Goal: Find specific page/section: Find specific page/section

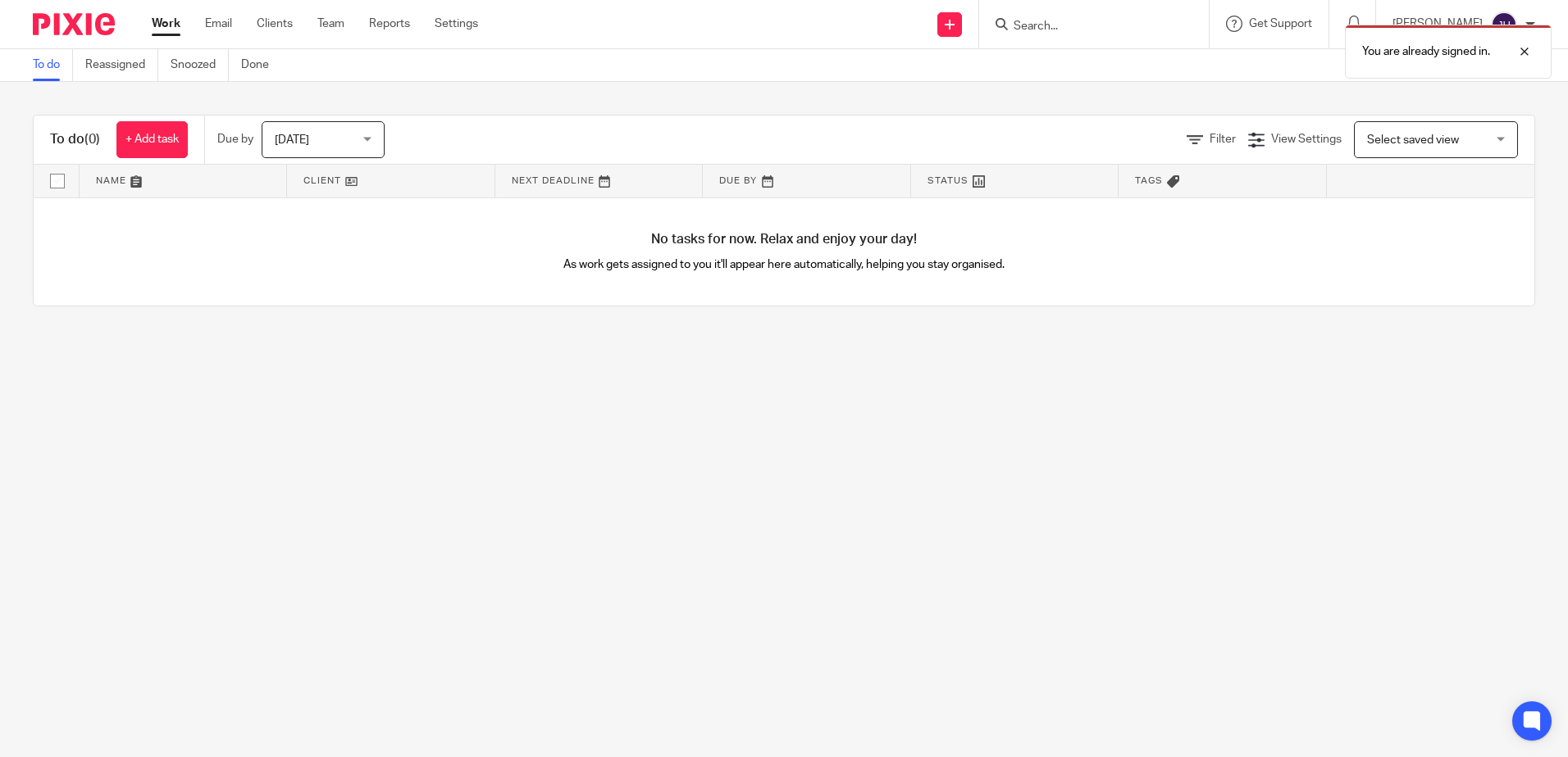
click at [1068, 21] on div "You are already signed in." at bounding box center [1167, 47] width 767 height 63
click at [1085, 25] on div "You are already signed in." at bounding box center [1167, 47] width 767 height 63
click at [1062, 24] on div "You are already signed in." at bounding box center [1167, 47] width 767 height 63
click at [1526, 52] on div at bounding box center [1512, 51] width 44 height 19
click at [1074, 16] on form at bounding box center [1099, 23] width 174 height 20
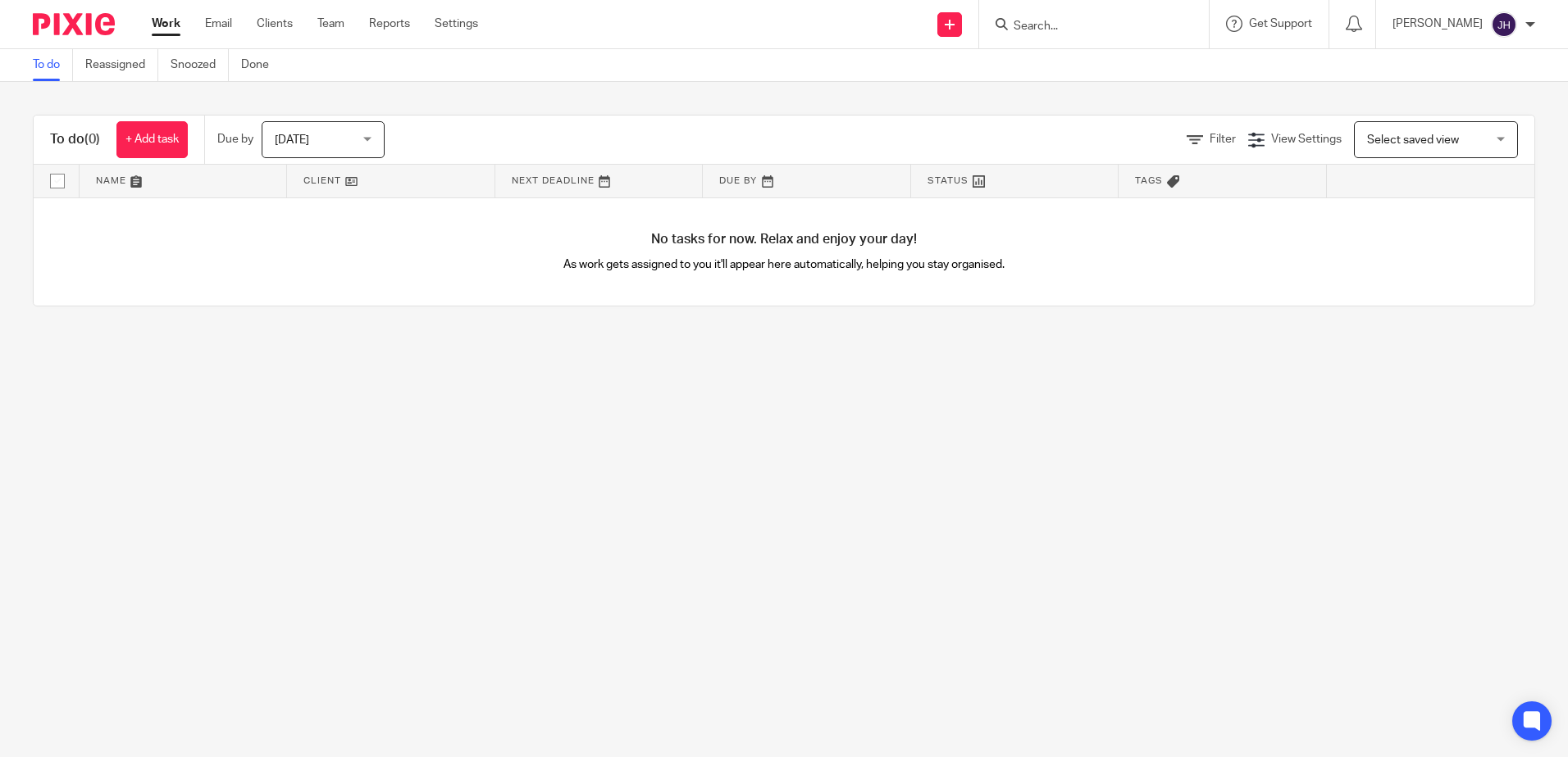
click at [1073, 24] on input "Search" at bounding box center [1085, 26] width 147 height 14
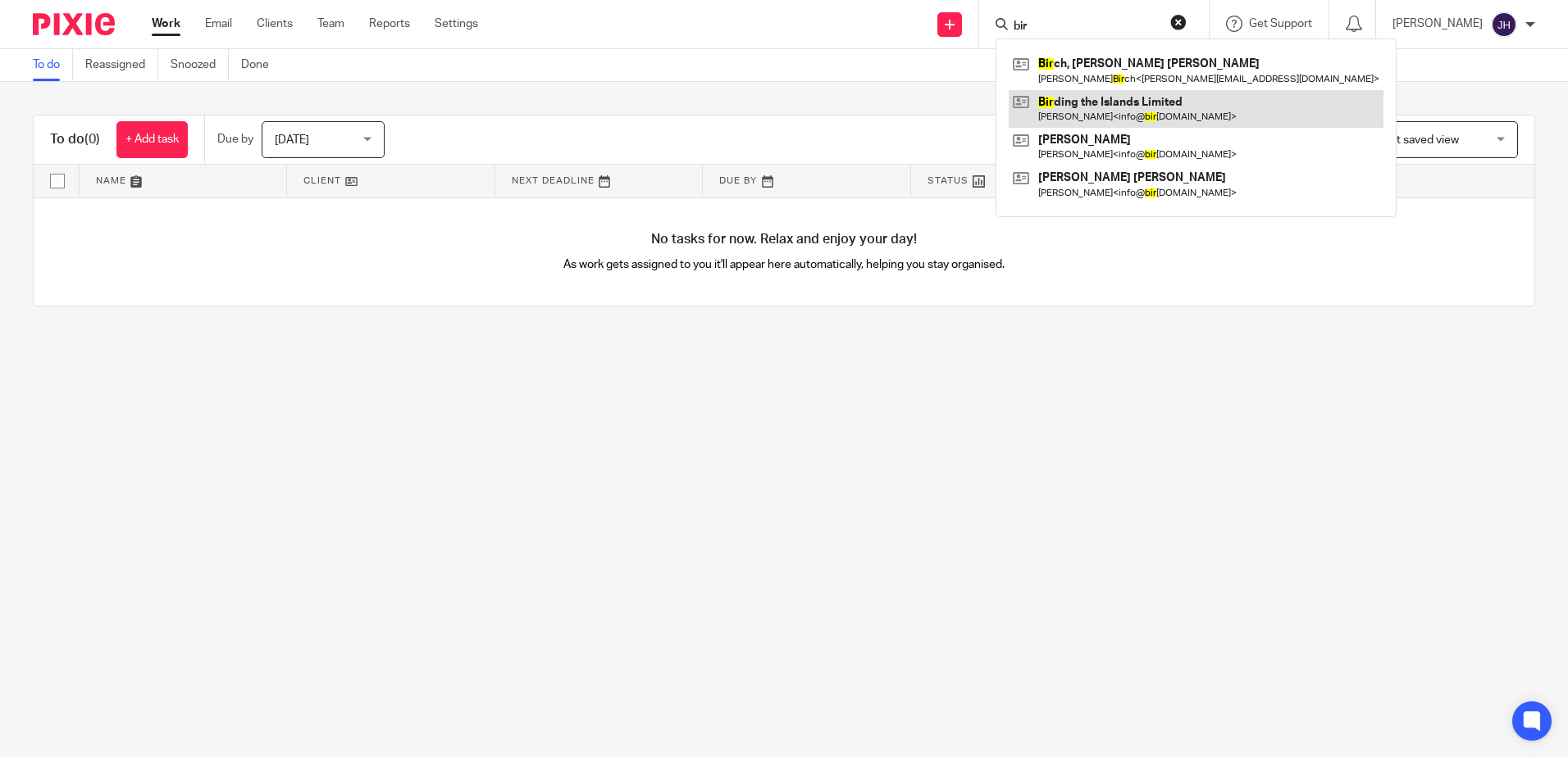
type input "bir"
click at [1138, 115] on link at bounding box center [1195, 109] width 375 height 38
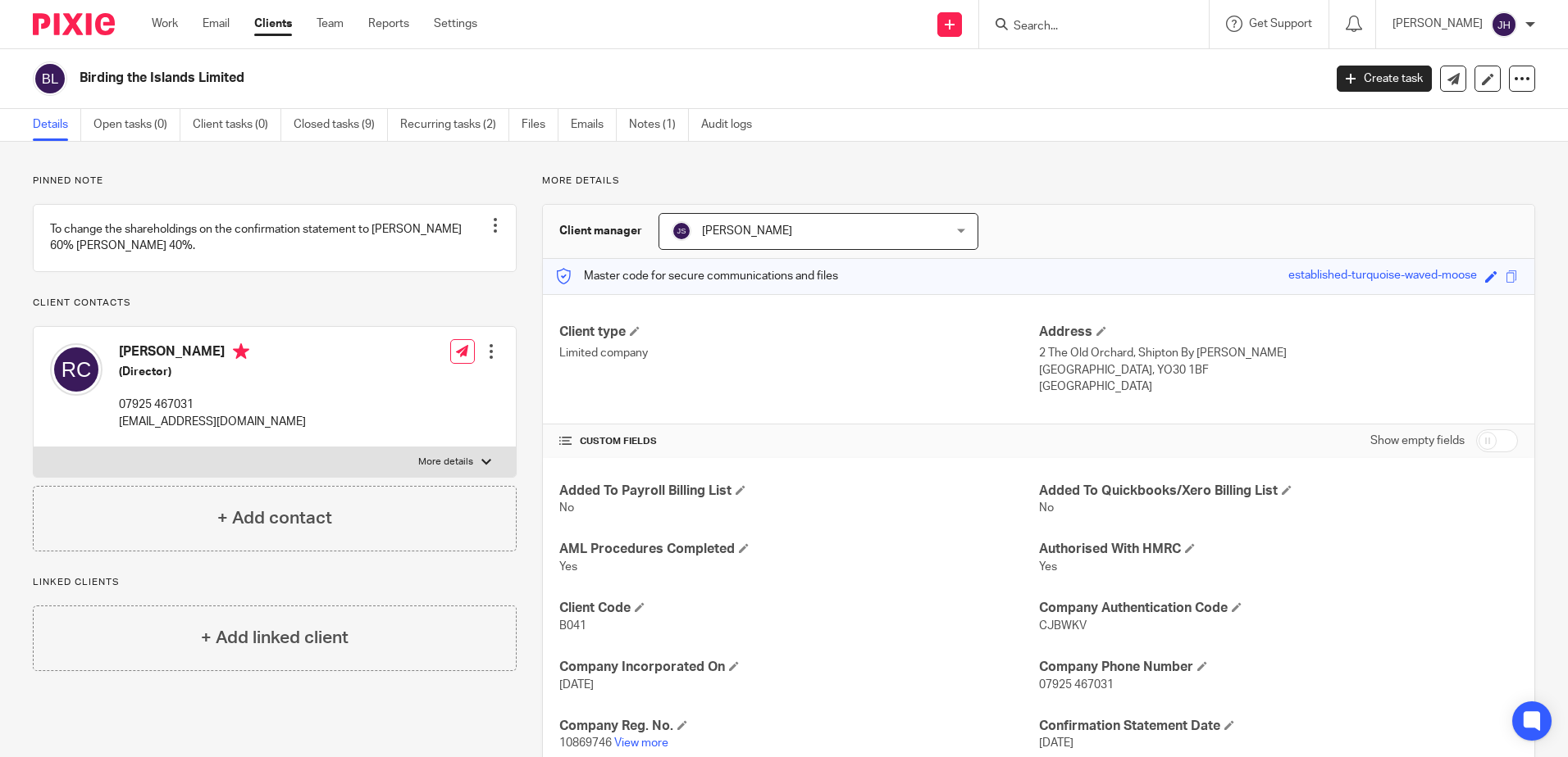
click at [1091, 23] on input "Search" at bounding box center [1085, 26] width 147 height 14
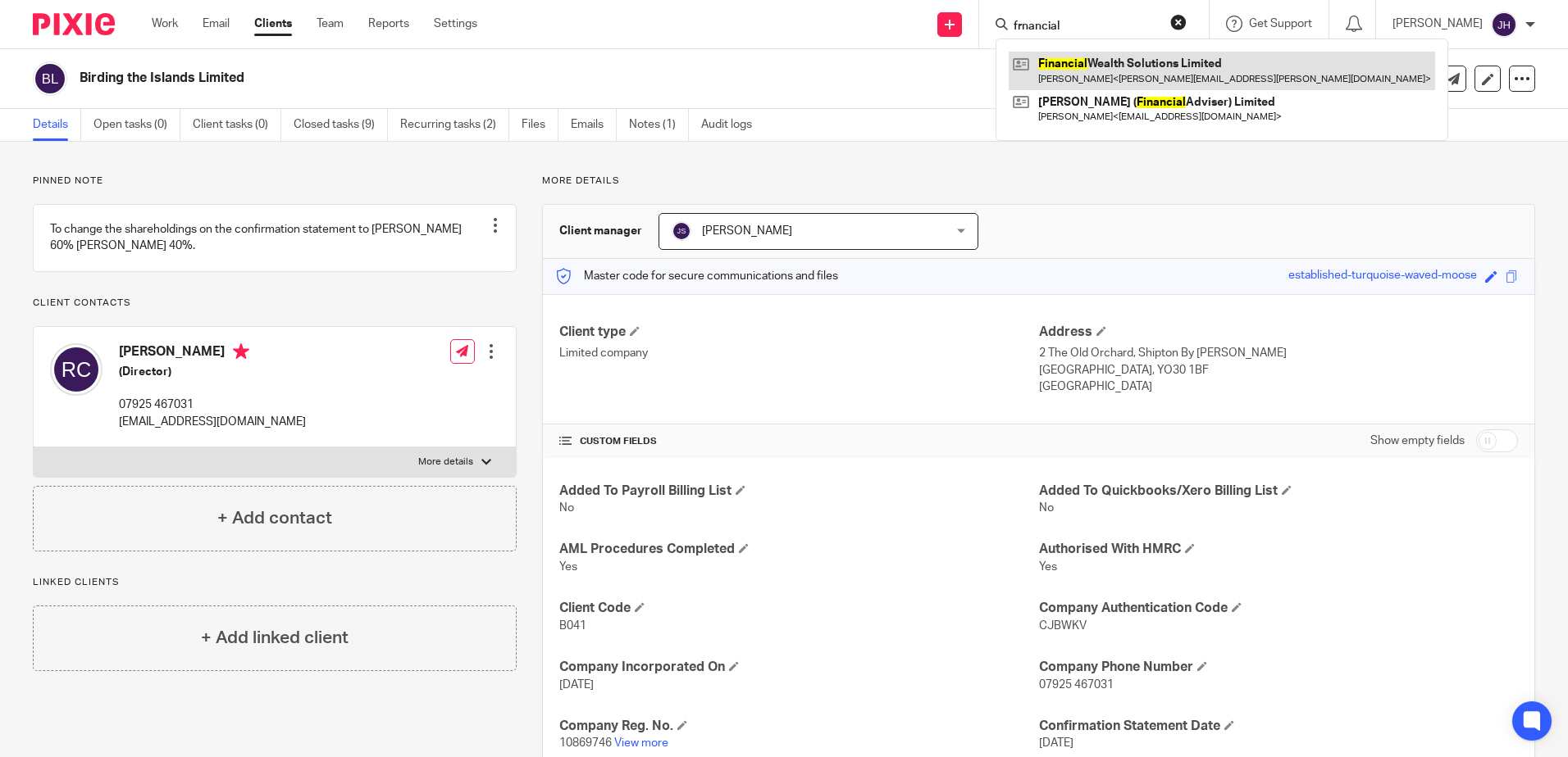
type input "frnancial"
click at [1134, 60] on link at bounding box center [1221, 70] width 426 height 38
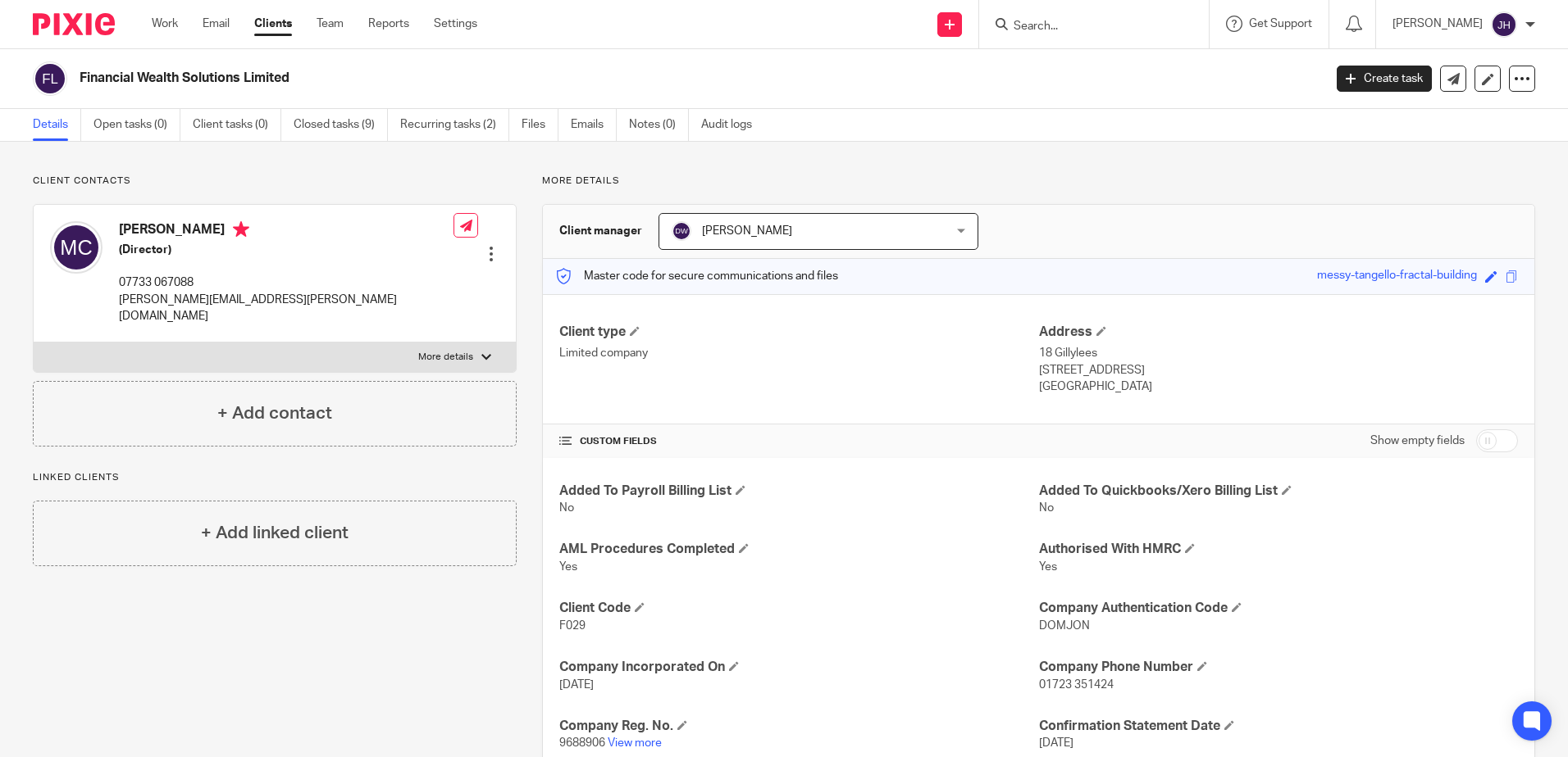
click at [1107, 30] on input "Search" at bounding box center [1085, 26] width 147 height 14
type input "[PERSON_NAME]"
click at [1116, 60] on link at bounding box center [1147, 70] width 278 height 38
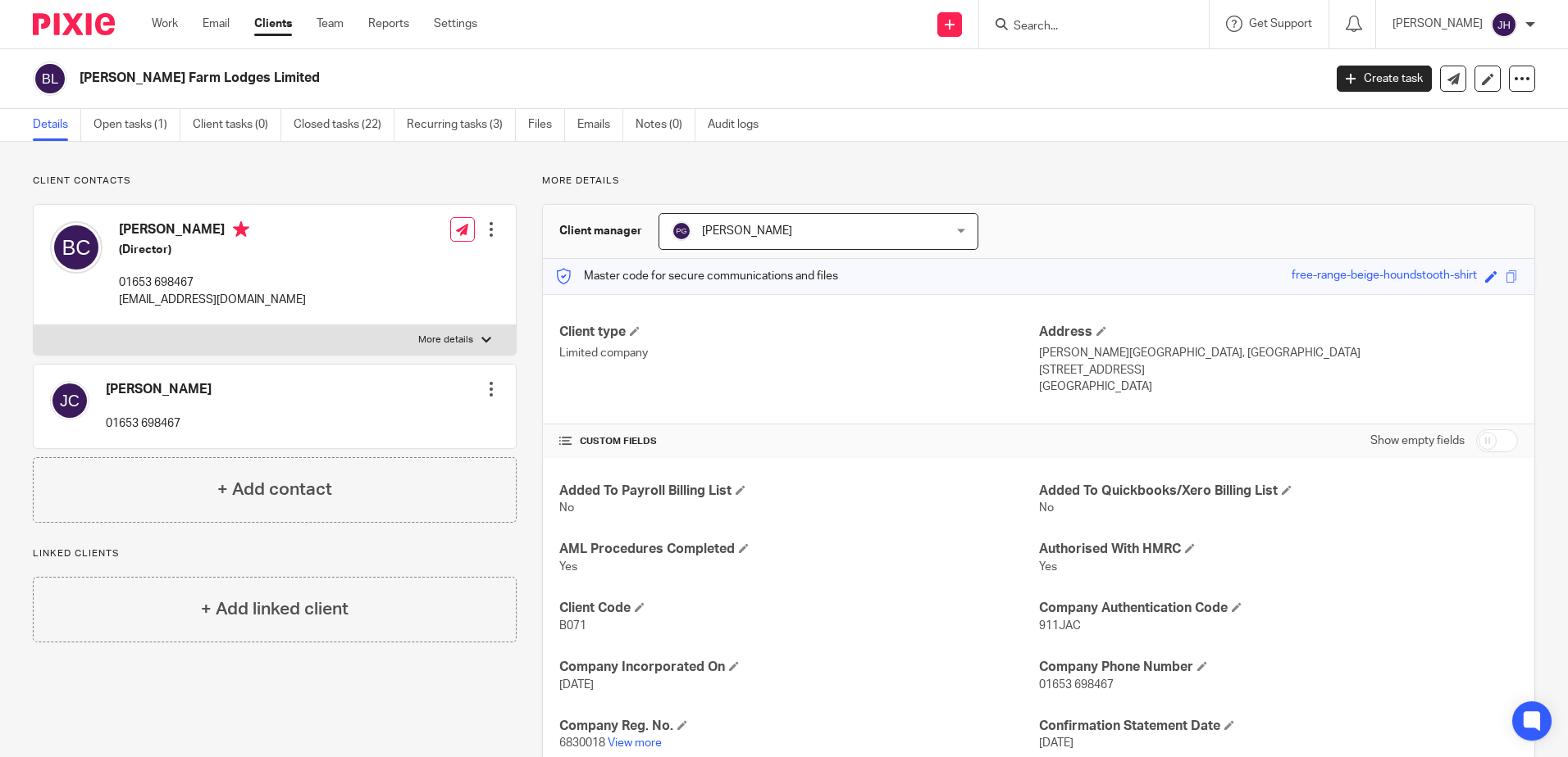
click at [1062, 24] on input "Search" at bounding box center [1085, 26] width 147 height 14
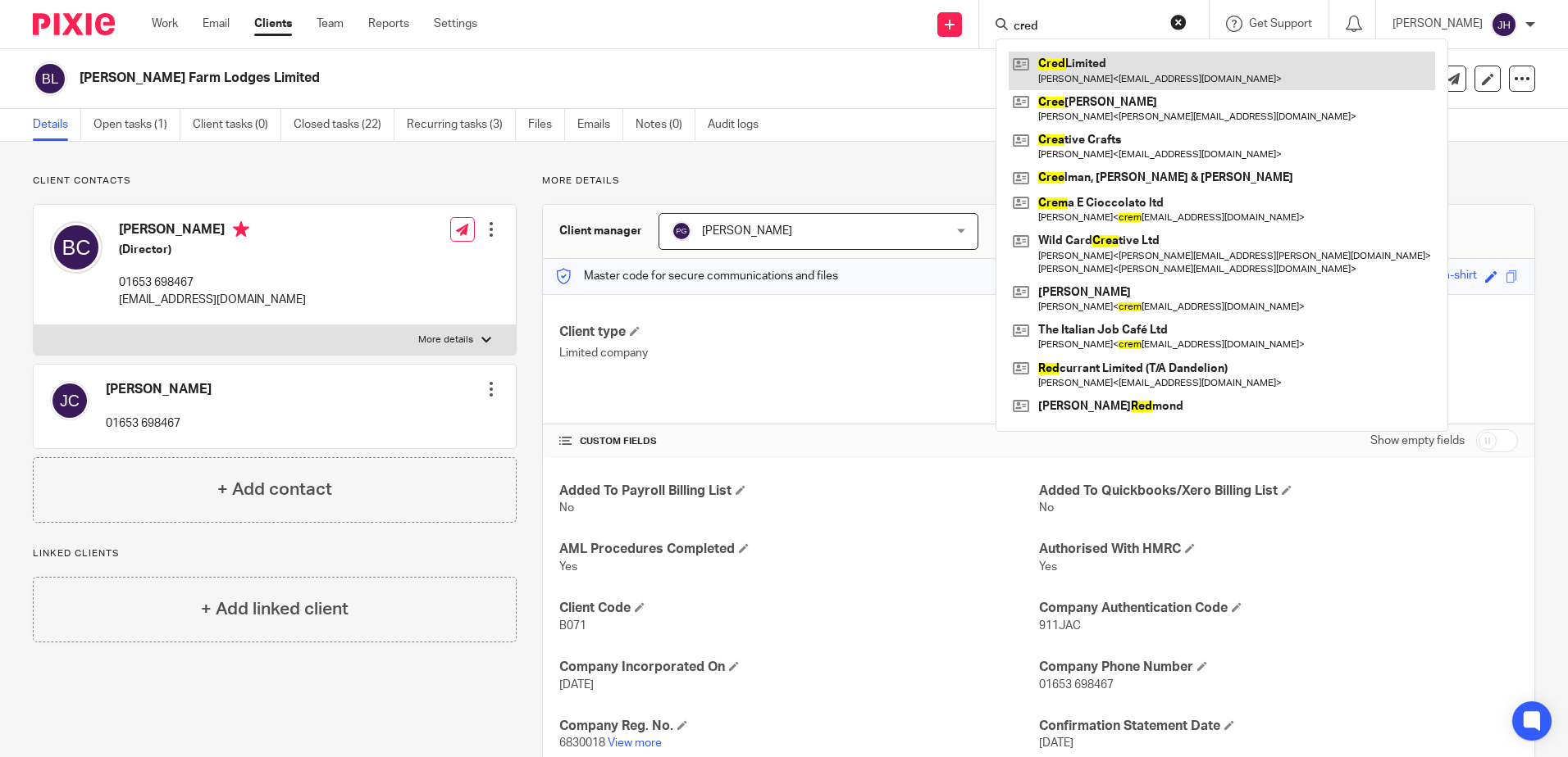
type input "cred"
click at [1093, 75] on link at bounding box center [1221, 70] width 426 height 38
